Goal: Task Accomplishment & Management: Use online tool/utility

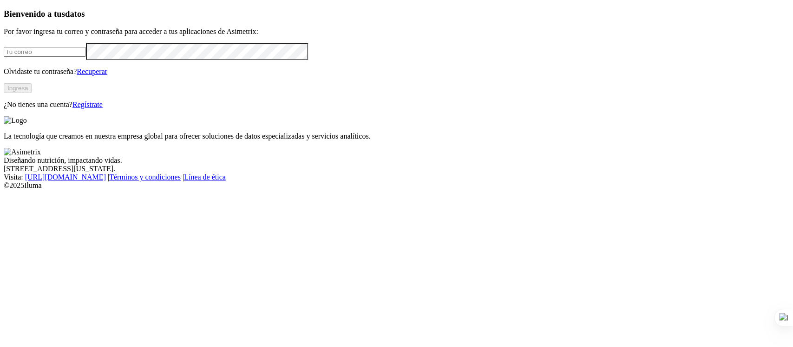
type input "[PERSON_NAME][EMAIL_ADDRESS][PERSON_NAME][DOMAIN_NAME]"
click at [32, 93] on button "Ingresa" at bounding box center [18, 88] width 28 height 10
click at [458, 139] on p "La tecnología que creamos en nuestra empresa global para ofrecer soluciones de …" at bounding box center [396, 135] width 785 height 8
type input "[PERSON_NAME][EMAIL_ADDRESS][PERSON_NAME][DOMAIN_NAME]"
click at [34, 93] on button "Ingresar" at bounding box center [19, 88] width 30 height 10
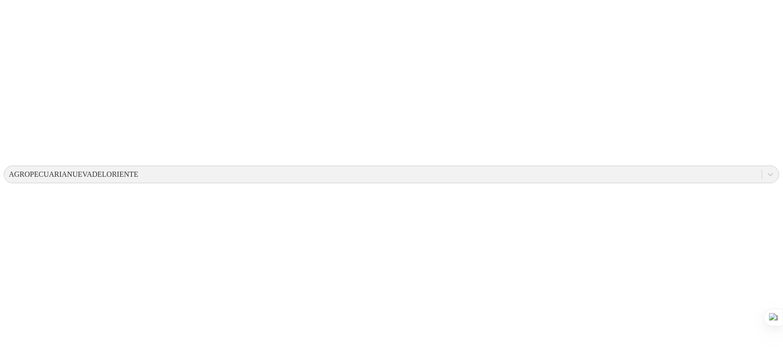
scroll to position [81, 0]
